Goal: Find specific page/section

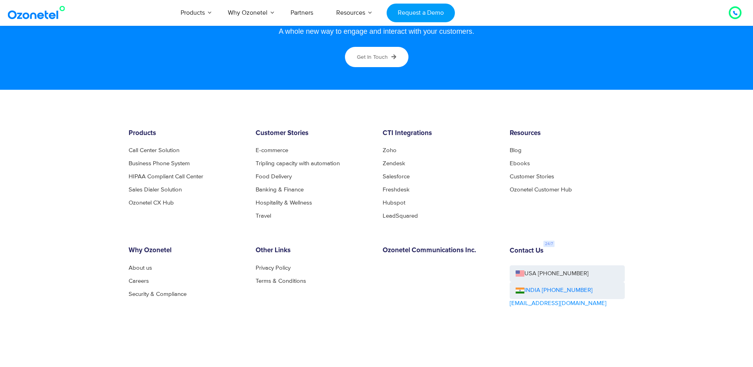
scroll to position [4287, 0]
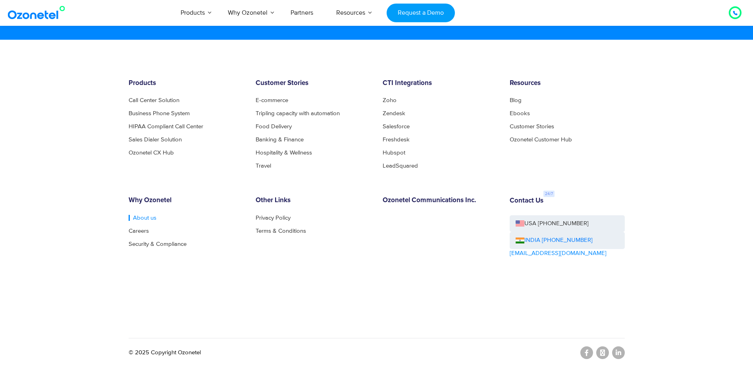
click at [135, 217] on link "About us" at bounding box center [143, 218] width 28 height 6
click at [136, 217] on link "About us" at bounding box center [143, 218] width 28 height 6
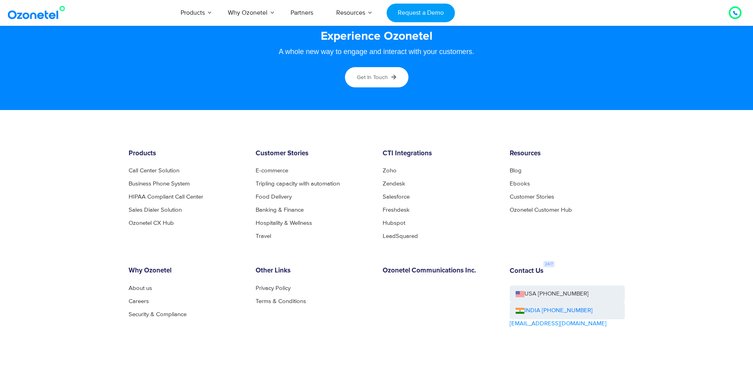
scroll to position [4297, 0]
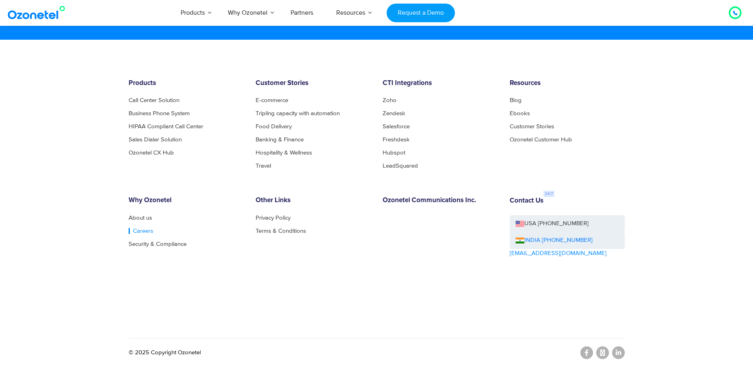
click at [140, 228] on link "Careers" at bounding box center [141, 231] width 25 height 6
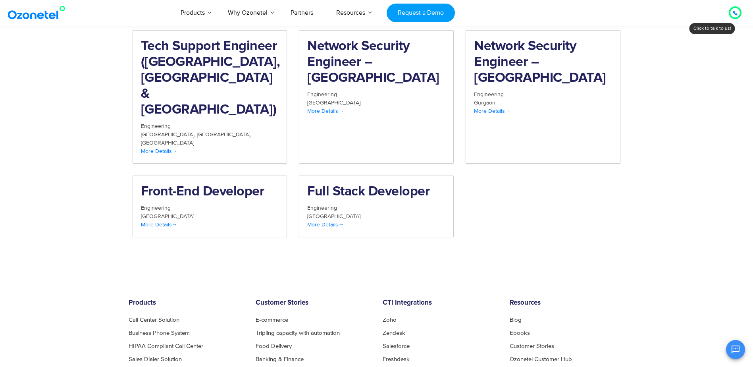
scroll to position [754, 0]
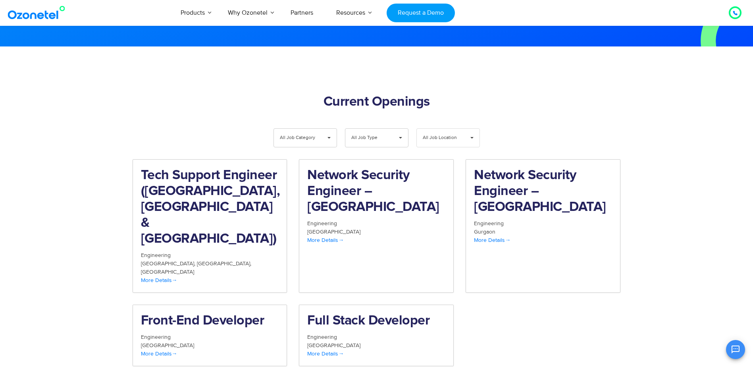
click at [432, 129] on span "All Job Location" at bounding box center [441, 138] width 38 height 18
